Goal: Transaction & Acquisition: Purchase product/service

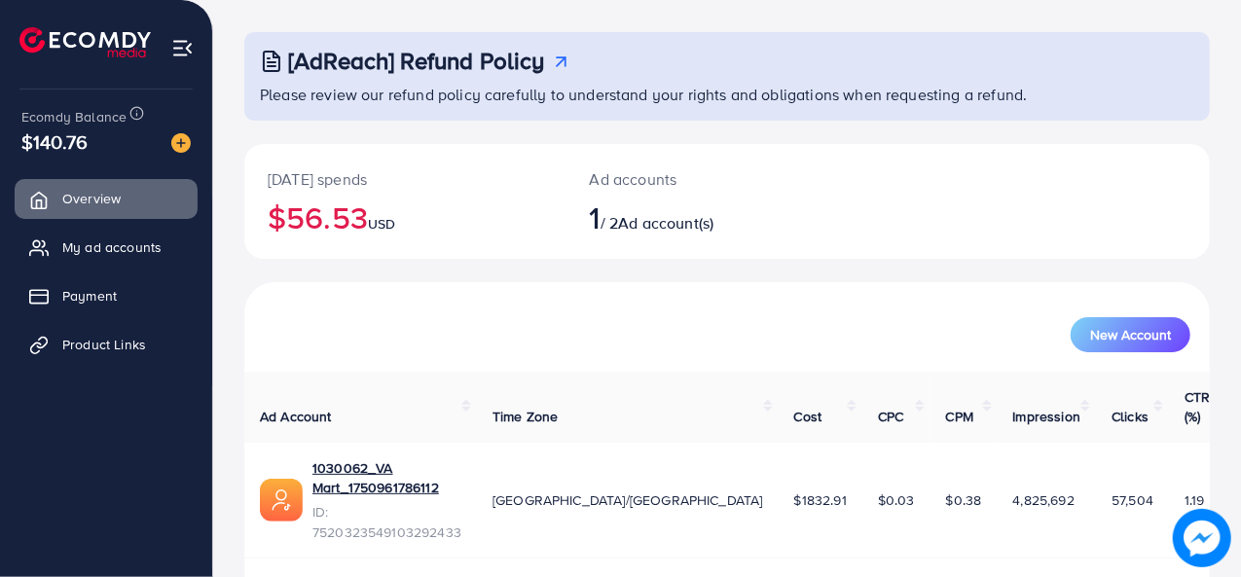
scroll to position [92, 0]
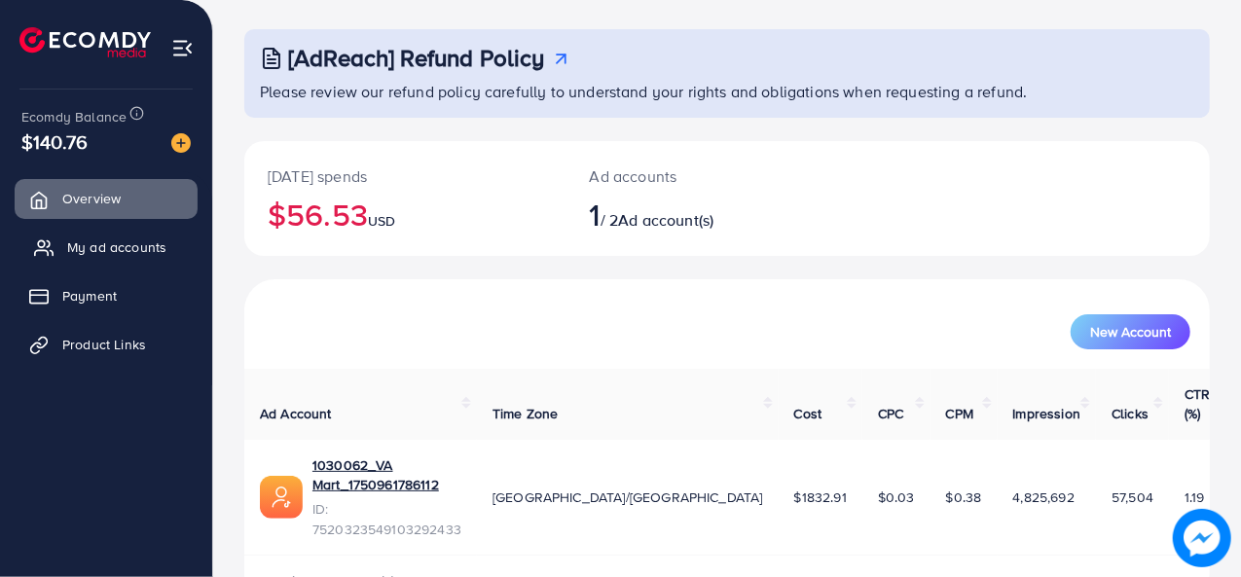
click at [151, 256] on span "My ad accounts" at bounding box center [116, 247] width 99 height 19
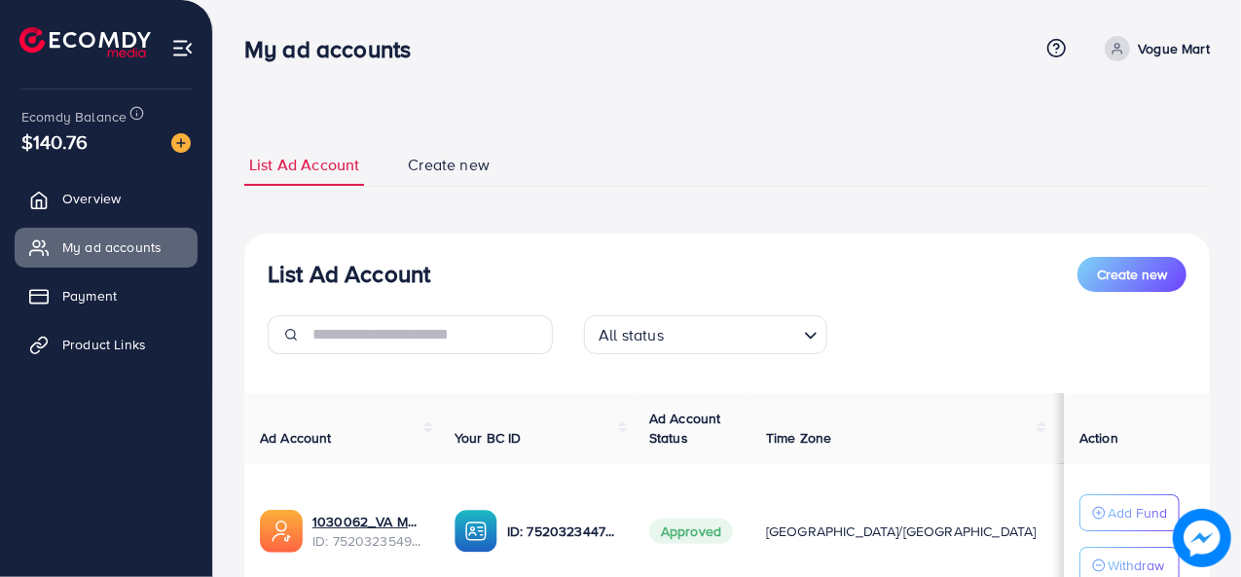
scroll to position [162, 0]
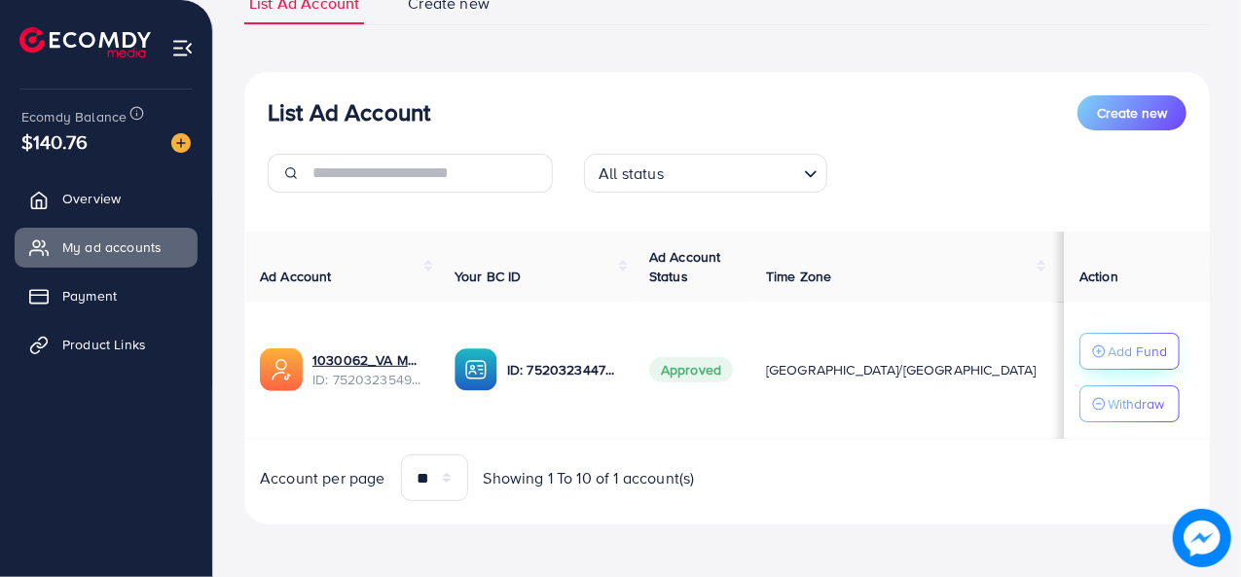
click at [1111, 359] on p "Add Fund" at bounding box center [1137, 351] width 59 height 23
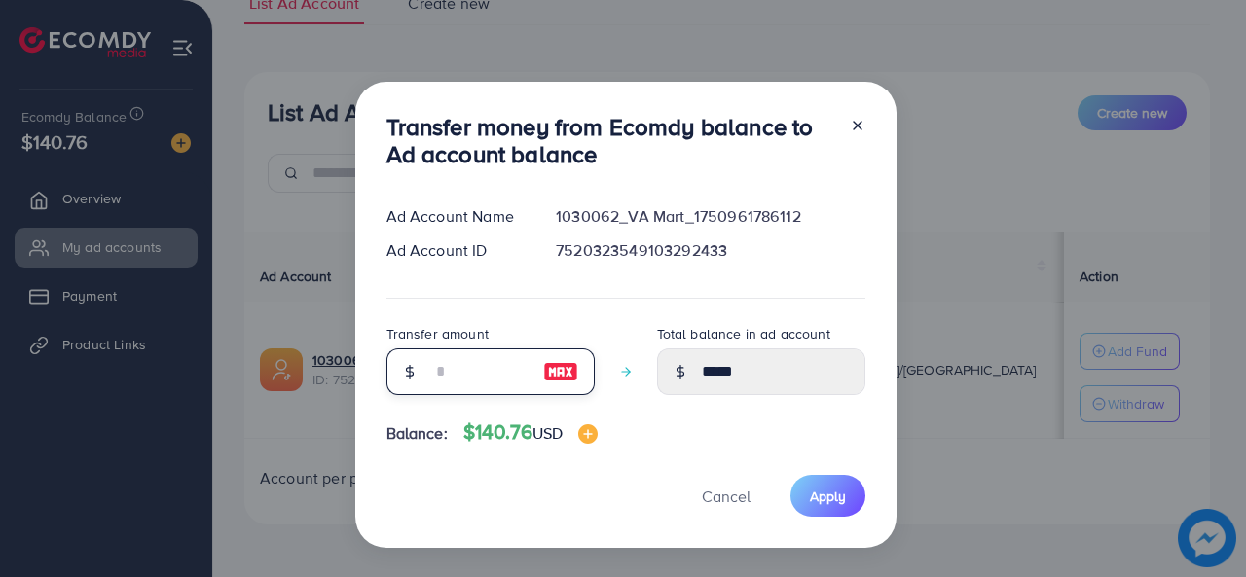
click at [491, 383] on input "number" at bounding box center [479, 372] width 97 height 47
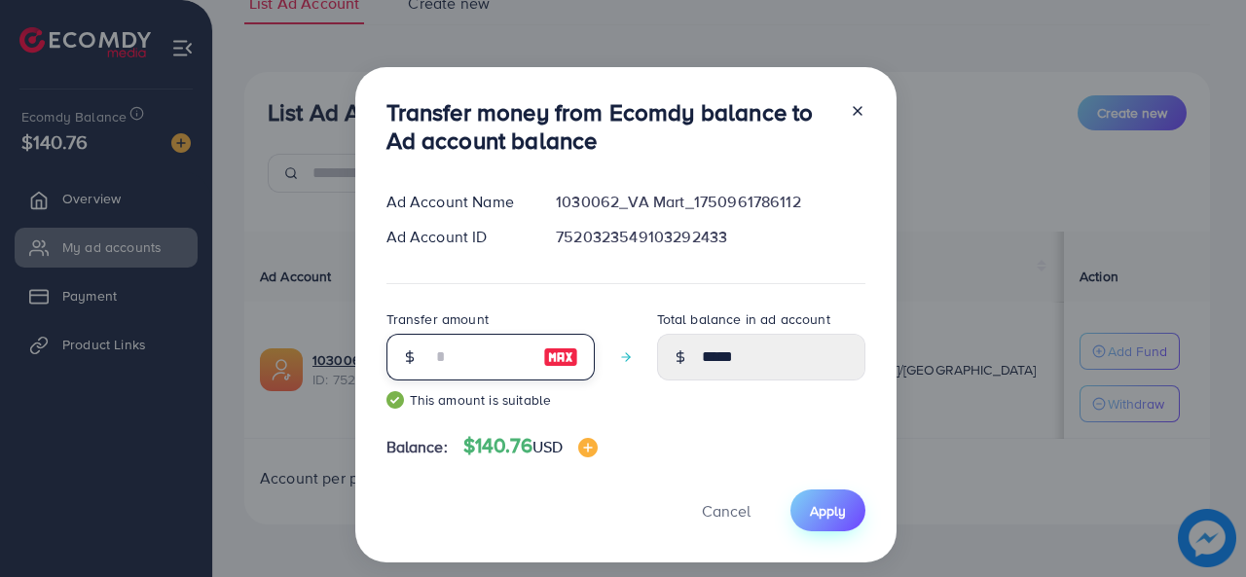
type input "**"
click at [831, 520] on button "Apply" at bounding box center [828, 511] width 75 height 42
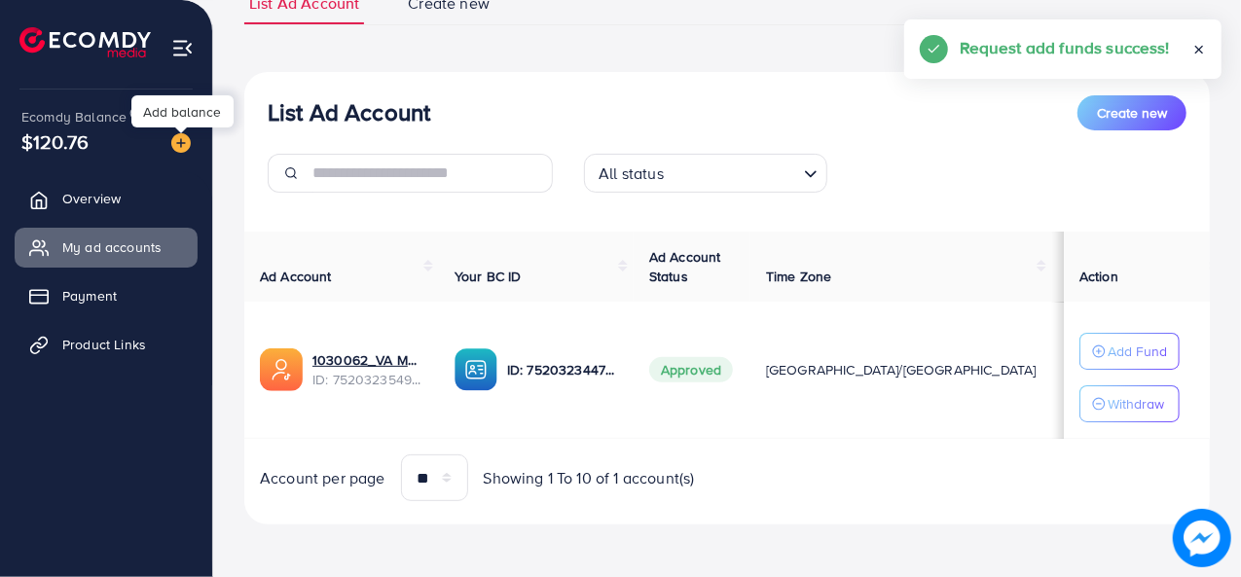
click at [181, 141] on img at bounding box center [180, 142] width 19 height 19
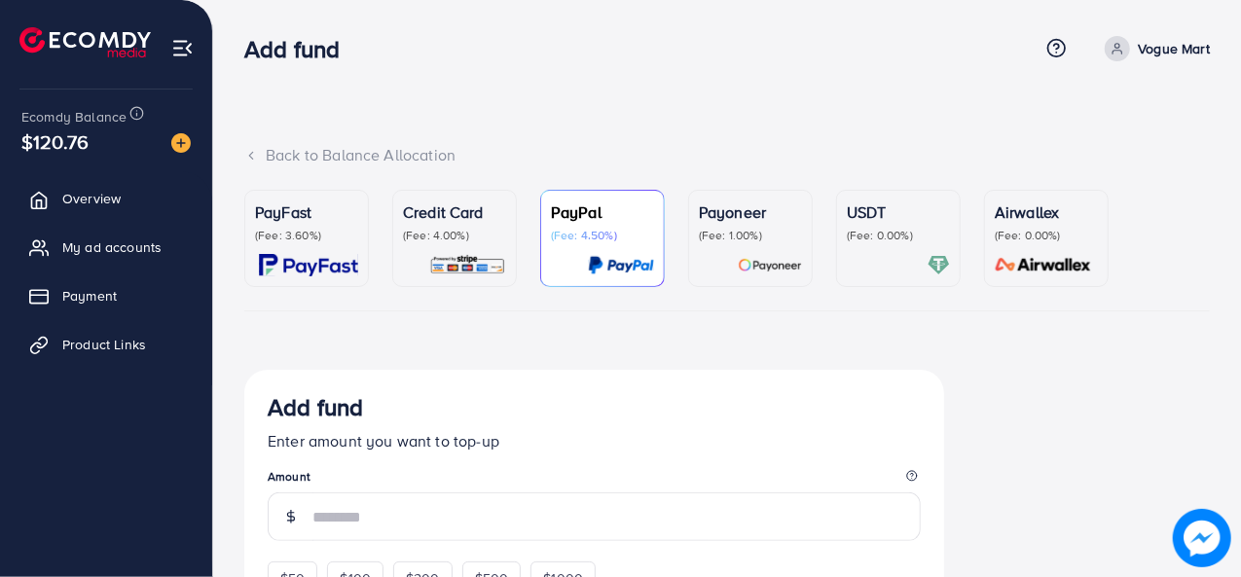
click at [740, 275] on img at bounding box center [770, 265] width 64 height 22
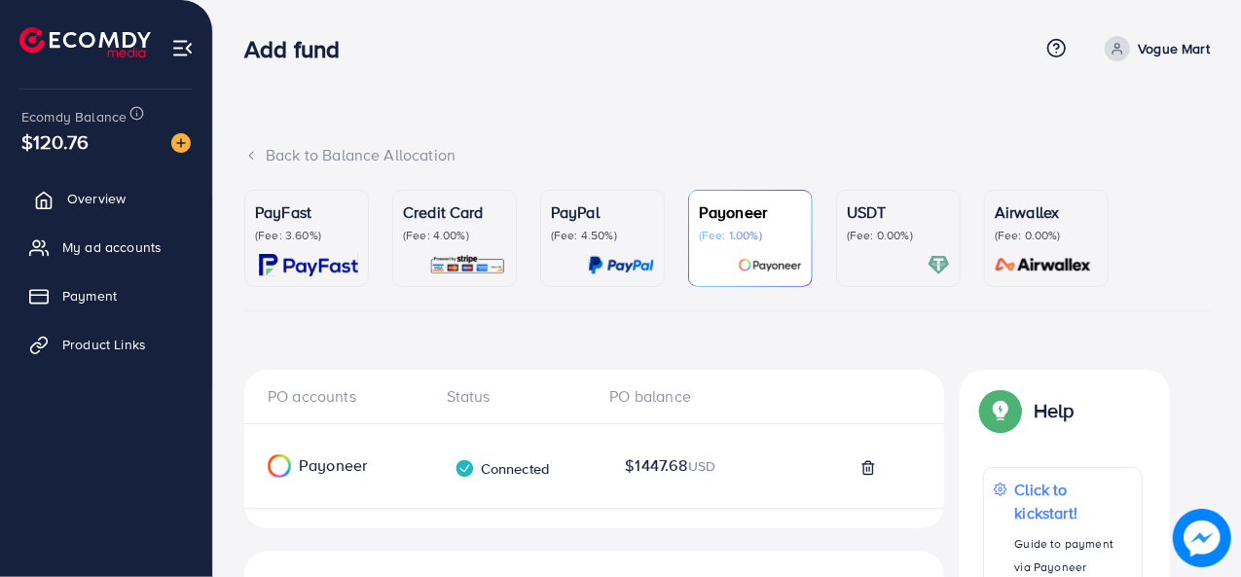
click at [105, 200] on span "Overview" at bounding box center [96, 198] width 58 height 19
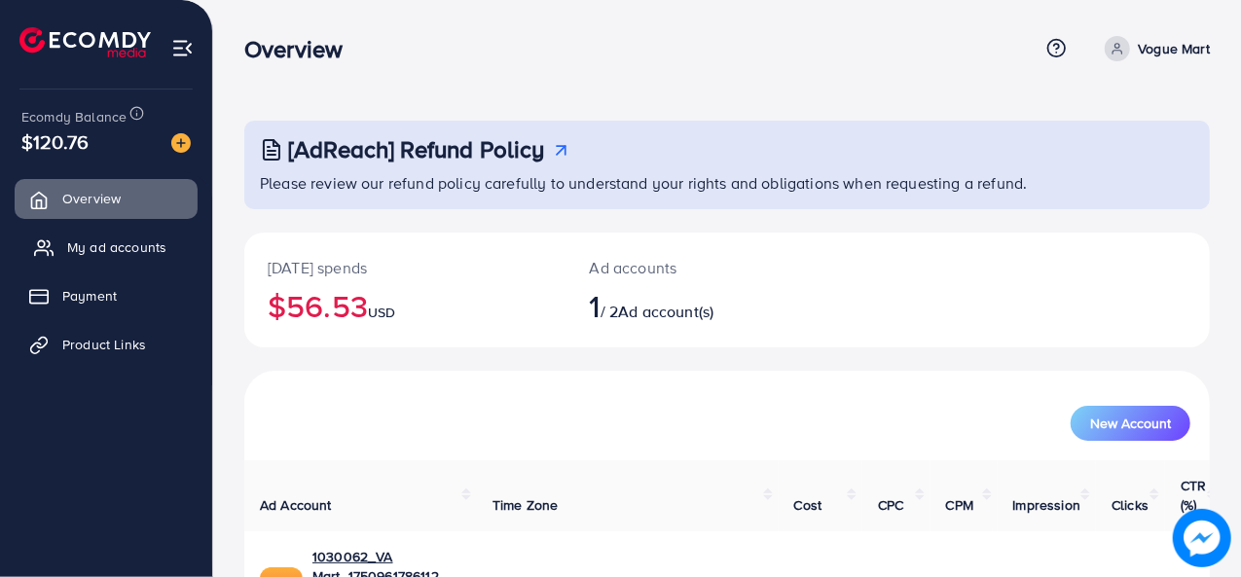
click at [92, 252] on span "My ad accounts" at bounding box center [116, 247] width 99 height 19
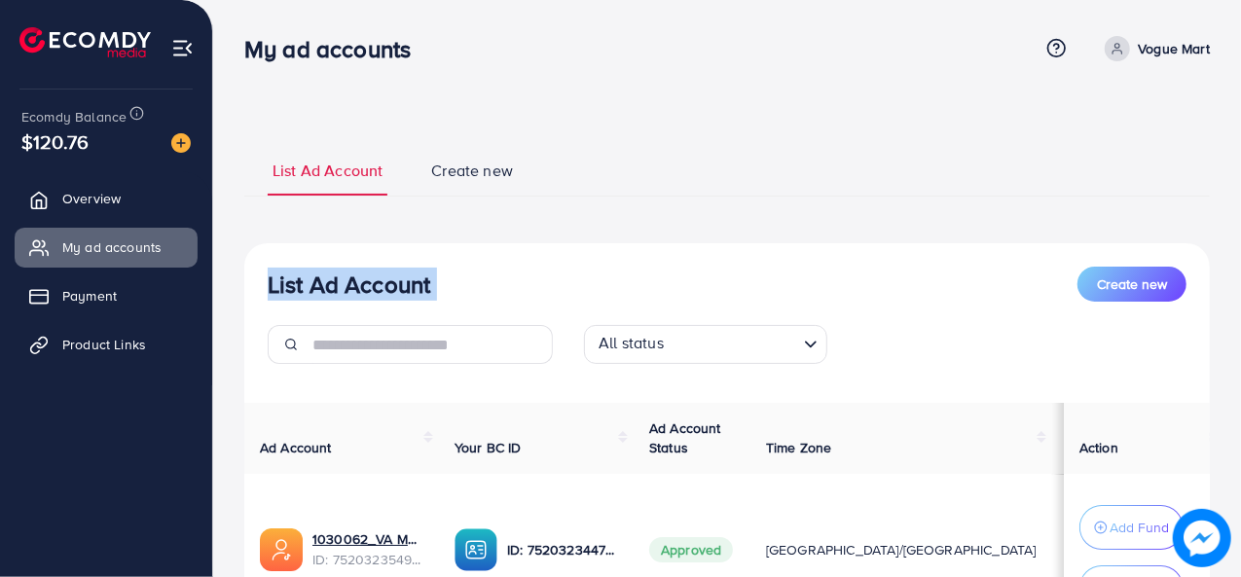
drag, startPoint x: 1240, startPoint y: 161, endPoint x: 1233, endPoint y: 272, distance: 111.3
click at [1229, 276] on div "List Ad Account Create new List Ad Account Create new All status Loading... Ad …" at bounding box center [727, 383] width 1028 height 767
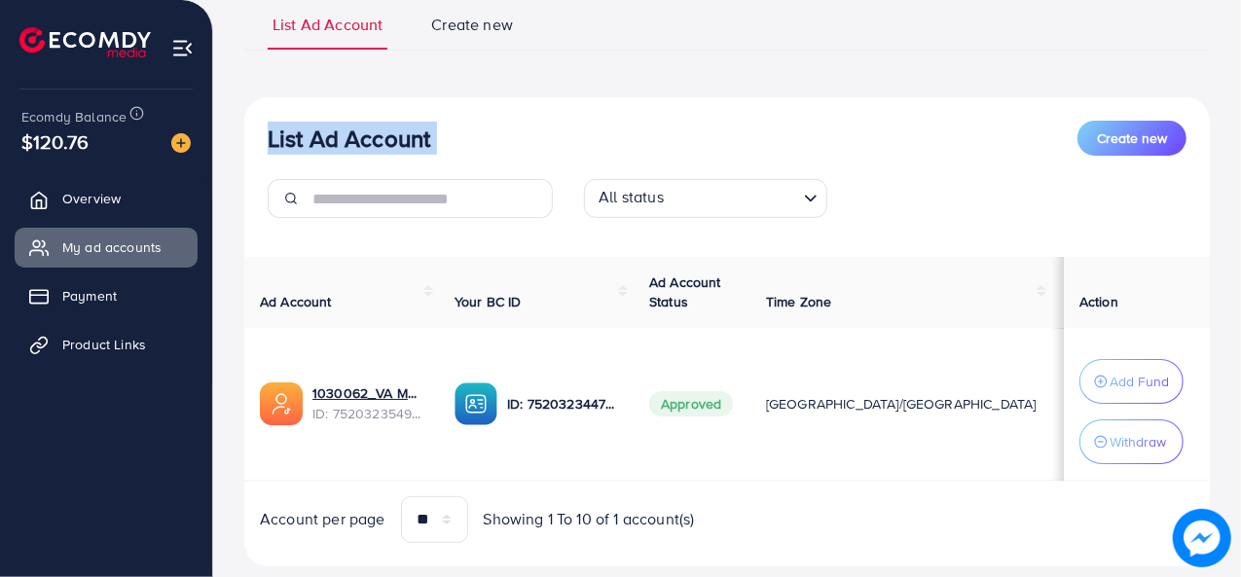
scroll to position [187, 0]
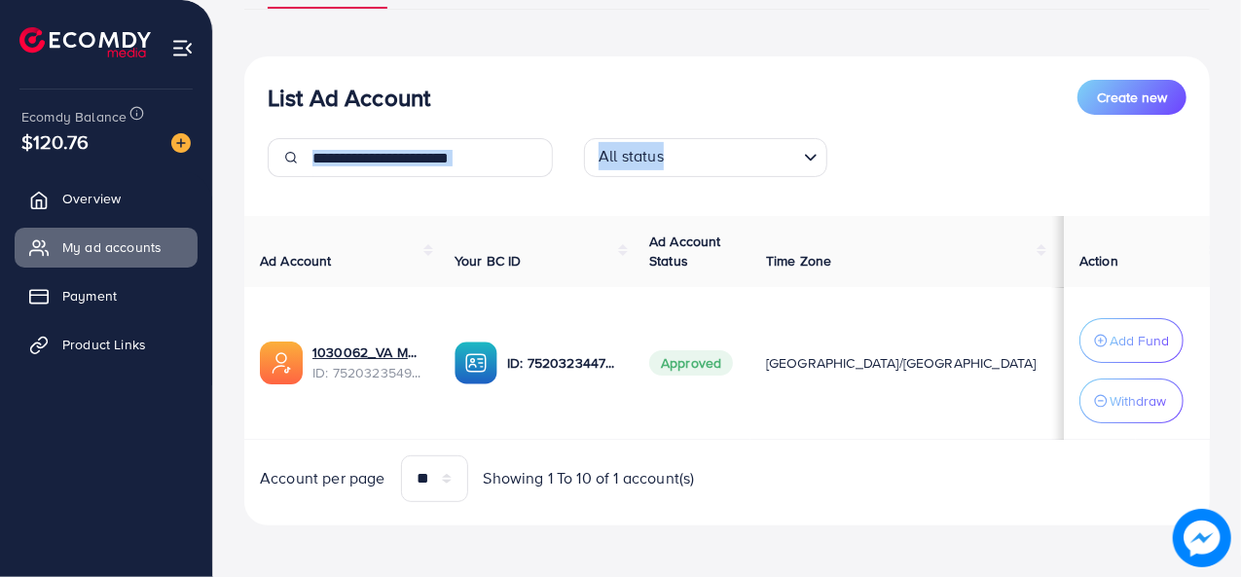
drag, startPoint x: 1240, startPoint y: 342, endPoint x: 1245, endPoint y: 69, distance: 272.6
click at [1241, 79] on html "My ad accounts Help Center Contact Support Term and policy About Us Vogue Mart …" at bounding box center [620, 101] width 1241 height 577
click at [1118, 164] on div "All status Loading..." at bounding box center [727, 165] width 950 height 55
